Goal: Check status: Check status

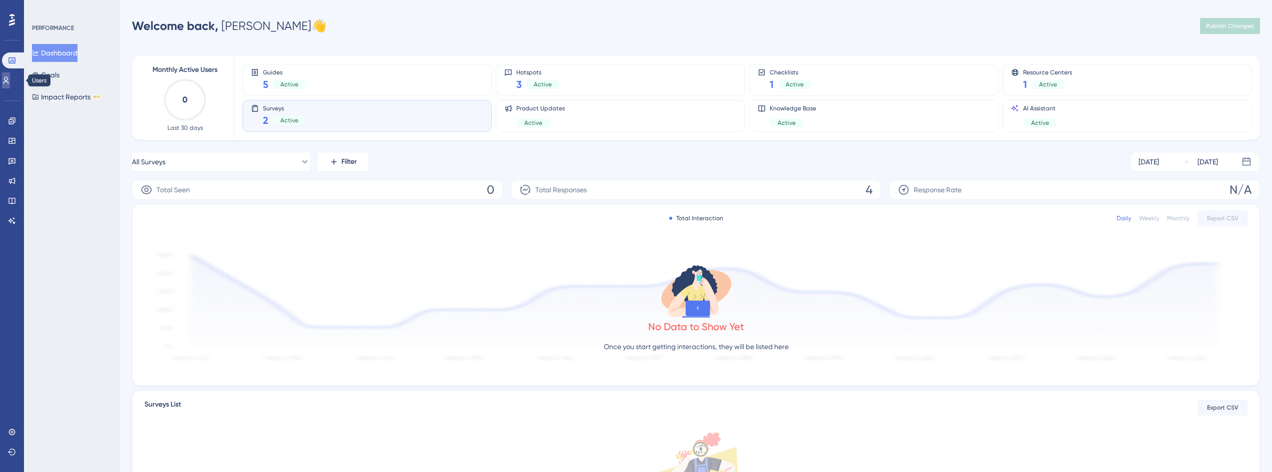
click at [9, 77] on icon at bounding box center [6, 80] width 8 height 8
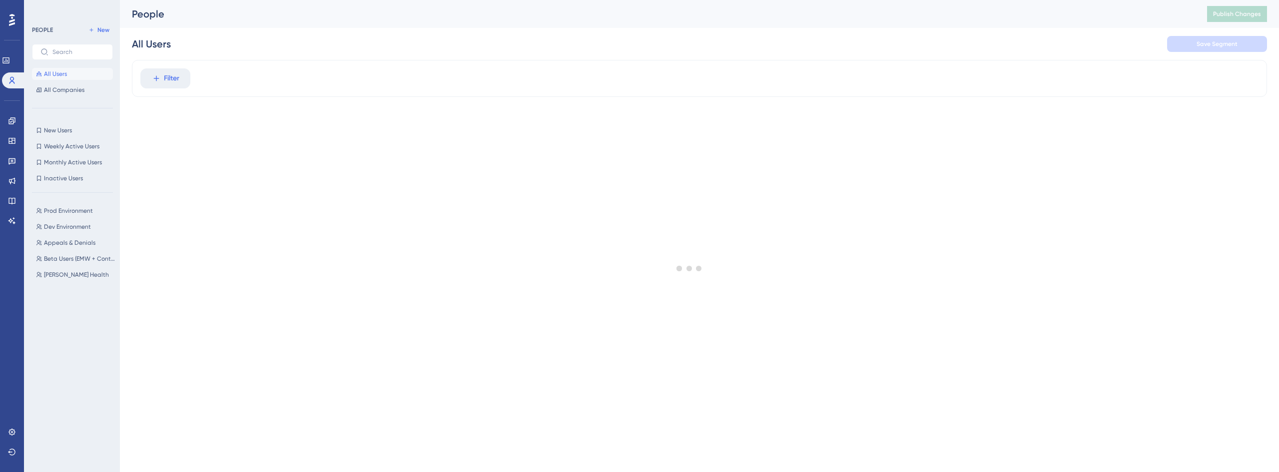
click at [11, 50] on div "Performance Users" at bounding box center [12, 58] width 20 height 60
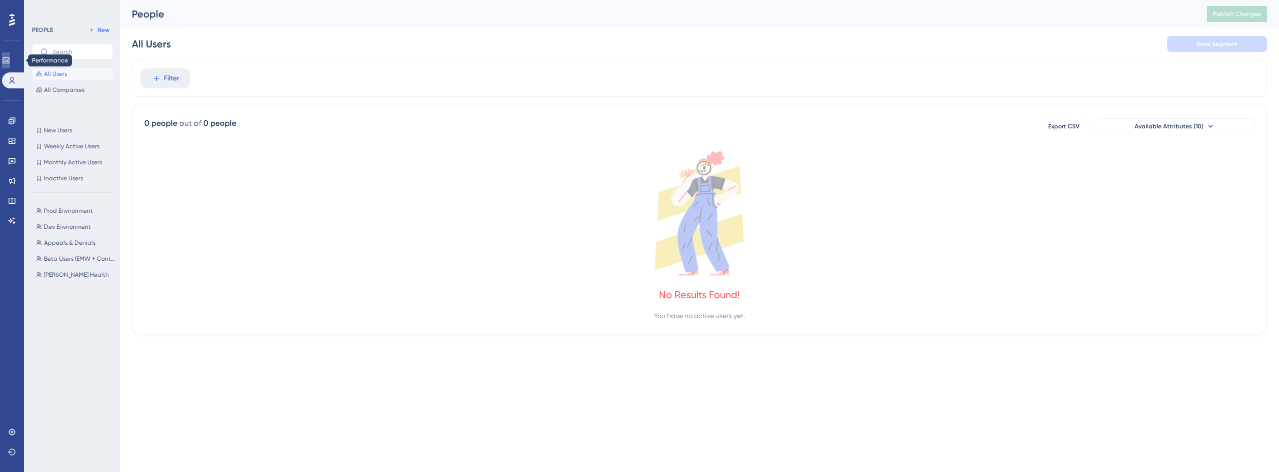
click at [9, 55] on link at bounding box center [6, 60] width 8 height 16
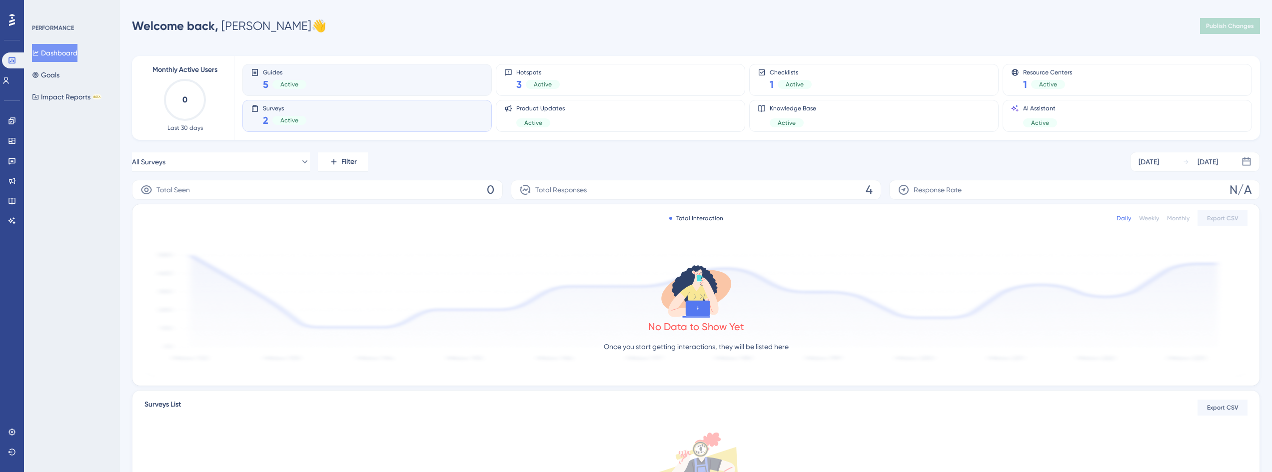
click at [318, 82] on div "Guides 5 Active" at bounding box center [367, 79] width 232 height 23
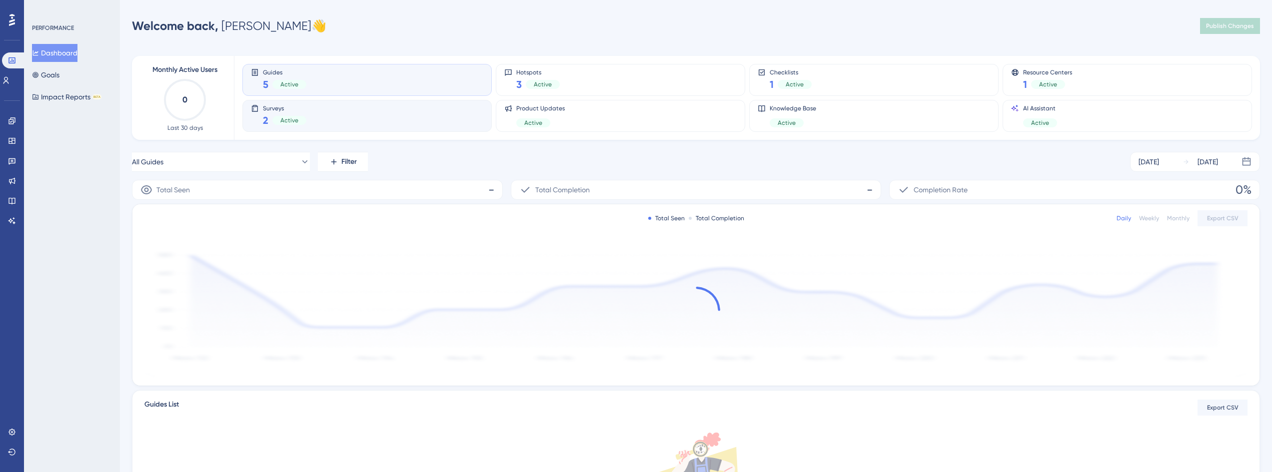
click at [322, 116] on div "Surveys 2 Active" at bounding box center [367, 115] width 232 height 23
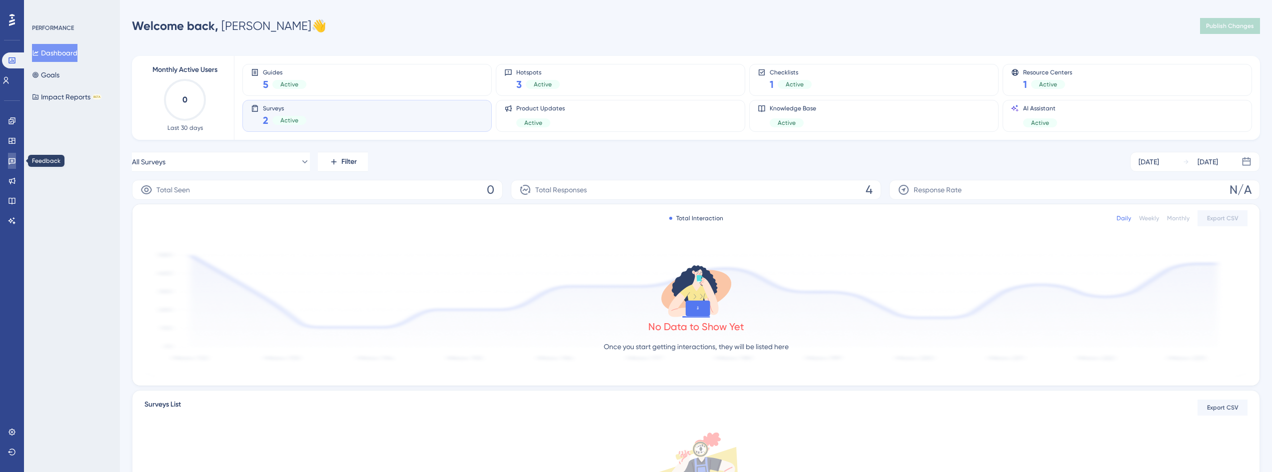
click at [11, 164] on icon at bounding box center [12, 161] width 8 height 8
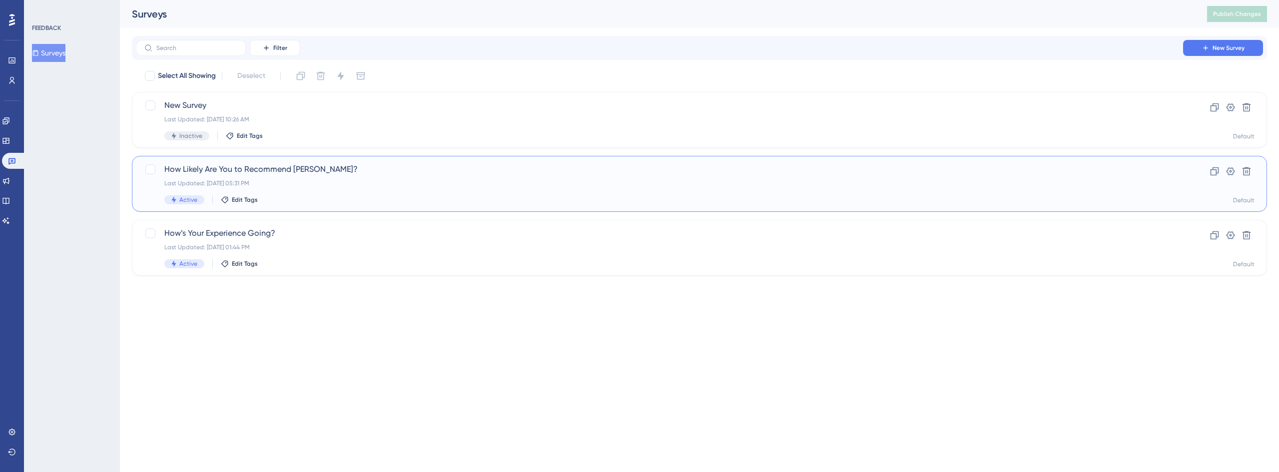
click at [280, 172] on span "How Likely Are You to Recommend [PERSON_NAME]?" at bounding box center [659, 169] width 991 height 12
